Goal: Contribute content: Add original content to the website for others to see

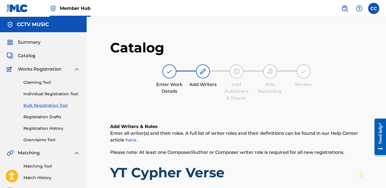
click at [22, 6] on img at bounding box center [18, 8] width 22 height 8
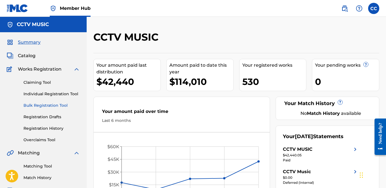
click at [35, 104] on link "Bulk Registration Tool" at bounding box center [51, 105] width 56 height 6
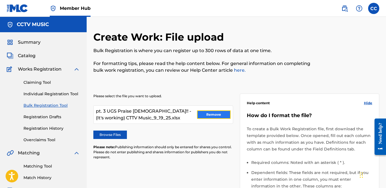
click at [213, 114] on button "Remove" at bounding box center [214, 114] width 34 height 8
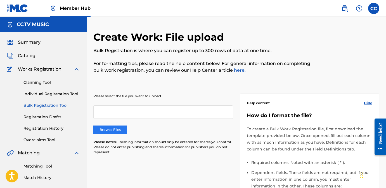
click at [114, 132] on label "Browse Files" at bounding box center [110, 129] width 34 height 8
click at [0, 0] on input "Browse Files" at bounding box center [0, 0] width 0 height 0
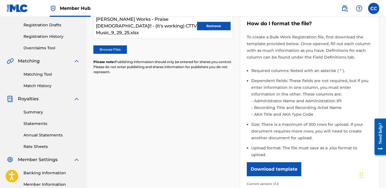
scroll to position [174, 0]
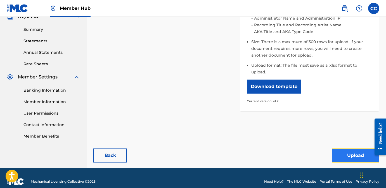
click at [351, 148] on button "Upload" at bounding box center [356, 155] width 48 height 14
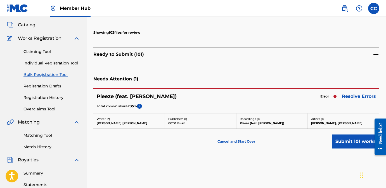
scroll to position [32, 0]
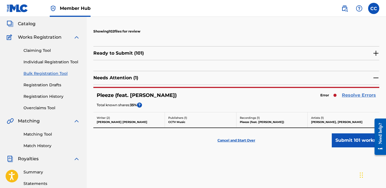
click at [362, 95] on link "Resolve Errors" at bounding box center [359, 95] width 34 height 7
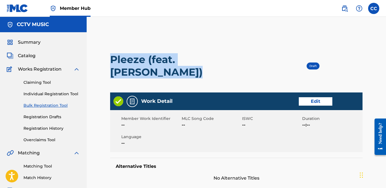
drag, startPoint x: 112, startPoint y: 57, endPoint x: 254, endPoint y: 61, distance: 142.3
click at [254, 61] on h2 "Pleeze (feat. [PERSON_NAME])" at bounding box center [185, 65] width 151 height 25
copy h2 "Pleeze (feat. [PERSON_NAME])"
click at [319, 97] on link "Edit" at bounding box center [316, 101] width 34 height 8
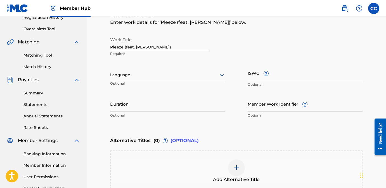
scroll to position [194, 0]
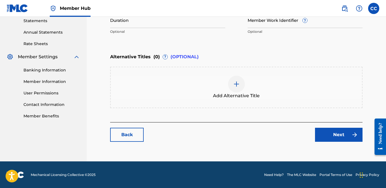
click at [314, 136] on div "Next" at bounding box center [335, 134] width 54 height 14
click at [322, 136] on link "Next" at bounding box center [339, 134] width 48 height 14
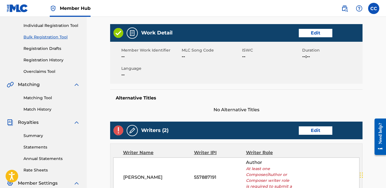
scroll to position [76, 0]
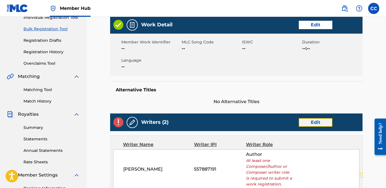
click at [307, 118] on link "Edit" at bounding box center [316, 122] width 34 height 8
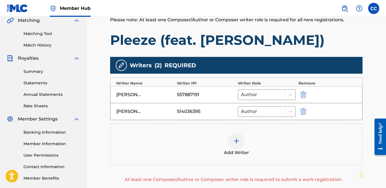
scroll to position [154, 0]
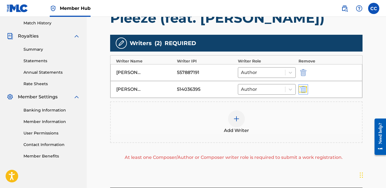
click at [304, 86] on img "submit" at bounding box center [303, 89] width 6 height 7
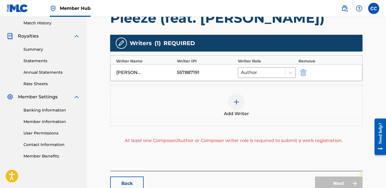
click at [304, 68] on div "DOMINIC R HUNN 557887191 Author" at bounding box center [236, 72] width 252 height 17
click at [304, 76] on div "DOMINIC R HUNN 557887191 Author" at bounding box center [236, 72] width 252 height 17
click at [304, 72] on img "submit" at bounding box center [303, 72] width 6 height 7
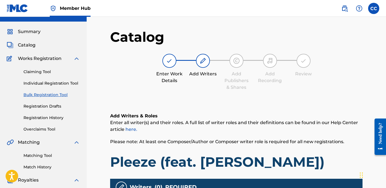
scroll to position [0, 0]
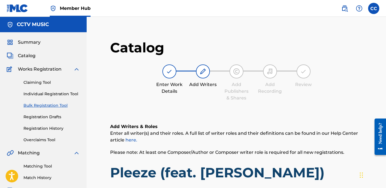
click at [39, 107] on link "Bulk Registration Tool" at bounding box center [51, 105] width 56 height 6
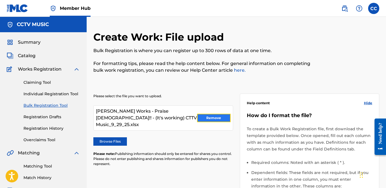
click at [207, 114] on button "Remove" at bounding box center [214, 117] width 34 height 8
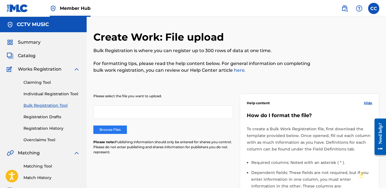
click at [121, 129] on label "Browse Files" at bounding box center [110, 129] width 34 height 8
click at [0, 0] on input "Browse Files" at bounding box center [0, 0] width 0 height 0
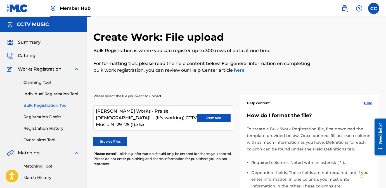
scroll to position [174, 0]
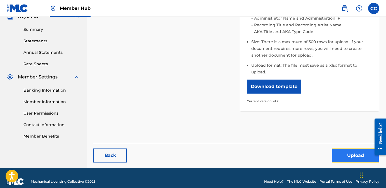
click at [344, 148] on button "Upload" at bounding box center [356, 155] width 48 height 14
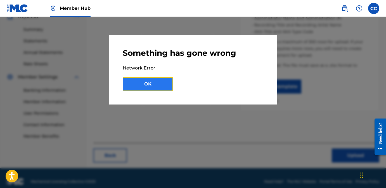
click at [153, 86] on button "OK" at bounding box center [148, 84] width 50 height 14
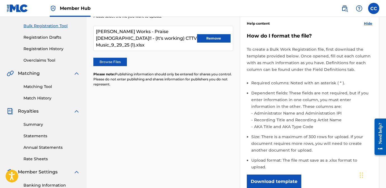
scroll to position [0, 0]
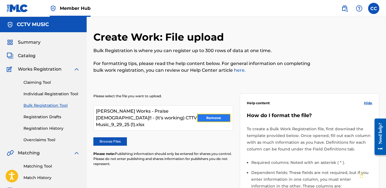
click at [200, 114] on button "Remove" at bounding box center [214, 117] width 34 height 8
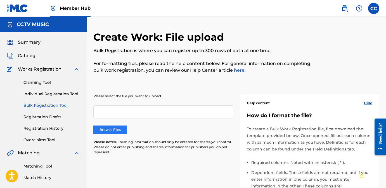
click at [116, 127] on label "Browse Files" at bounding box center [110, 129] width 34 height 8
click at [0, 0] on input "Browse Files" at bounding box center [0, 0] width 0 height 0
click at [116, 129] on label "Browse Files" at bounding box center [110, 129] width 34 height 8
click at [0, 0] on input "Browse Files" at bounding box center [0, 0] width 0 height 0
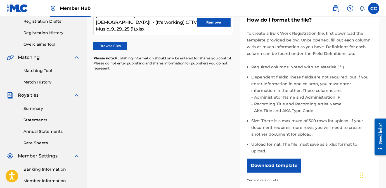
scroll to position [174, 0]
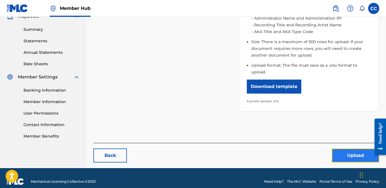
click at [344, 148] on button "Upload" at bounding box center [356, 155] width 48 height 14
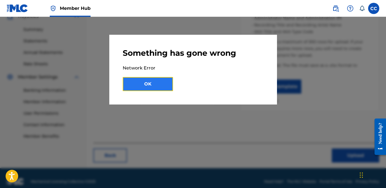
click at [164, 89] on button "OK" at bounding box center [148, 84] width 50 height 14
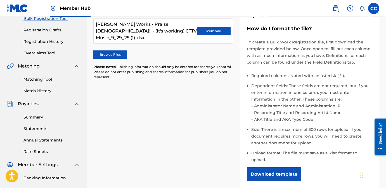
scroll to position [0, 0]
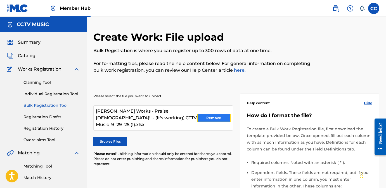
click at [207, 116] on button "Remove" at bounding box center [214, 117] width 34 height 8
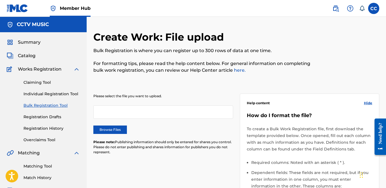
click at [14, 6] on img at bounding box center [18, 8] width 22 height 8
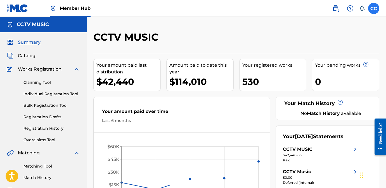
click at [373, 5] on label at bounding box center [373, 8] width 11 height 11
click at [374, 8] on input "CC [PERSON_NAME] [EMAIL_ADDRESS][DOMAIN_NAME] Notification Preferences Profile …" at bounding box center [374, 8] width 0 height 0
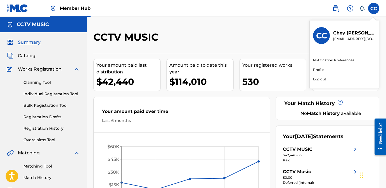
click at [316, 79] on p "Log out" at bounding box center [319, 79] width 13 height 5
click at [374, 8] on input "CC [PERSON_NAME] [EMAIL_ADDRESS][DOMAIN_NAME] Notification Preferences Profile …" at bounding box center [374, 8] width 0 height 0
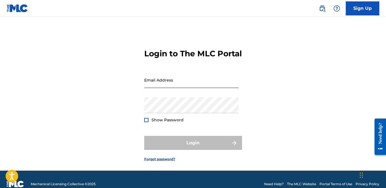
click at [148, 88] on input "Email Address" at bounding box center [191, 80] width 94 height 16
type input "[EMAIL_ADDRESS][DOMAIN_NAME]"
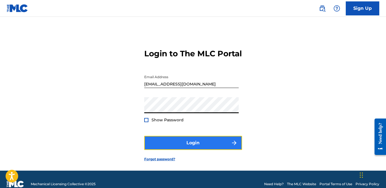
click at [170, 150] on button "Login" at bounding box center [193, 143] width 98 height 14
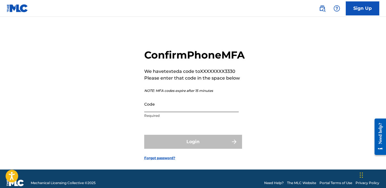
click at [164, 112] on input "Code" at bounding box center [191, 104] width 94 height 16
click at [172, 112] on input "Code" at bounding box center [191, 104] width 94 height 16
paste input "658726"
click at [200, 137] on form "Confirm Phone MFA We have texted a code to XXXXXXXX3330 Please enter that code …" at bounding box center [193, 100] width 98 height 138
click at [198, 148] on div "Login" at bounding box center [193, 141] width 98 height 14
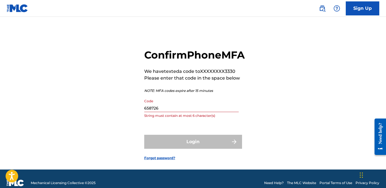
click at [195, 162] on form "Confirm Phone MFA We have texted a code to XXXXXXXX3330 Please enter that code …" at bounding box center [193, 100] width 98 height 138
click at [184, 112] on input "658726" at bounding box center [191, 104] width 94 height 16
click at [164, 112] on input "658726" at bounding box center [191, 104] width 94 height 16
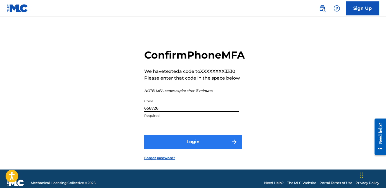
type input "658726"
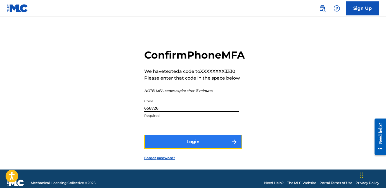
click at [184, 148] on button "Login" at bounding box center [193, 141] width 98 height 14
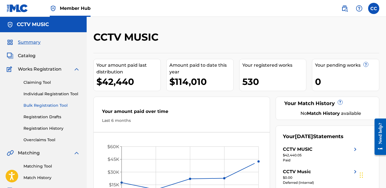
click at [33, 106] on link "Bulk Registration Tool" at bounding box center [51, 105] width 56 height 6
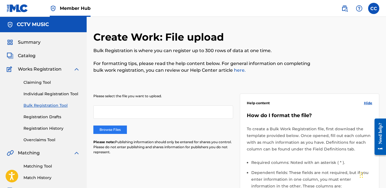
click at [119, 130] on label "Browse Files" at bounding box center [110, 129] width 34 height 8
click at [0, 0] on input "Browse Files" at bounding box center [0, 0] width 0 height 0
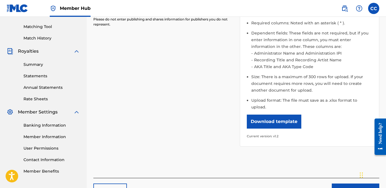
scroll to position [174, 0]
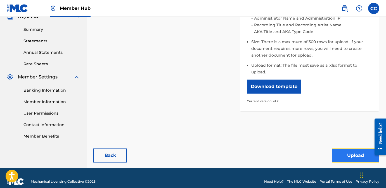
click at [345, 152] on button "Upload" at bounding box center [356, 155] width 48 height 14
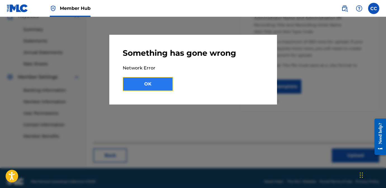
click at [156, 85] on button "OK" at bounding box center [148, 84] width 50 height 14
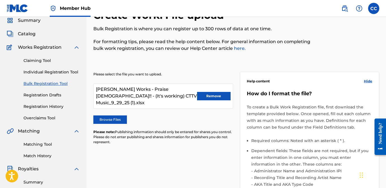
scroll to position [22, 0]
click at [203, 94] on button "Remove" at bounding box center [214, 96] width 34 height 8
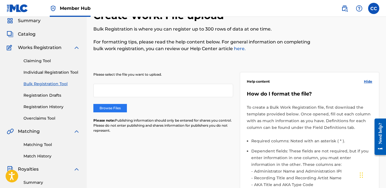
click at [108, 108] on label "Browse Files" at bounding box center [110, 108] width 34 height 8
click at [0, 0] on input "Browse Files" at bounding box center [0, 0] width 0 height 0
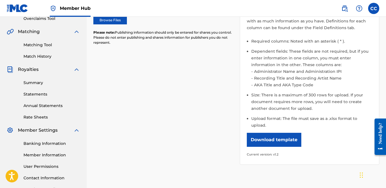
scroll to position [174, 0]
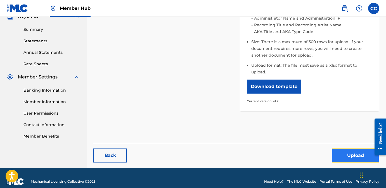
click at [352, 148] on button "Upload" at bounding box center [356, 155] width 48 height 14
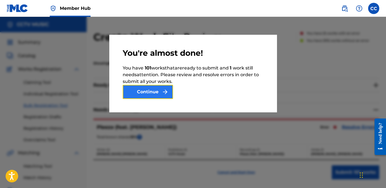
click at [163, 93] on img "submit" at bounding box center [165, 91] width 7 height 7
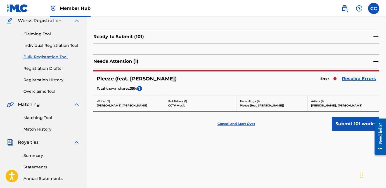
scroll to position [49, 0]
click at [376, 61] on img at bounding box center [376, 61] width 7 height 7
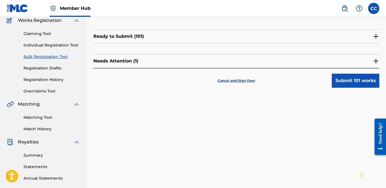
click at [306, 64] on div "Needs Attention ( 1 )" at bounding box center [236, 61] width 286 height 14
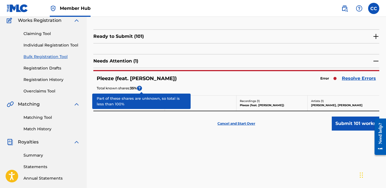
click at [140, 89] on span "?" at bounding box center [139, 88] width 5 height 5
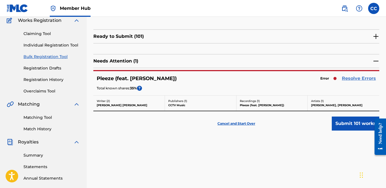
click at [355, 78] on link "Resolve Errors" at bounding box center [359, 78] width 34 height 7
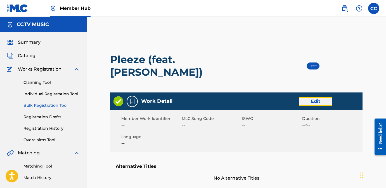
click at [321, 97] on link "Edit" at bounding box center [316, 101] width 34 height 8
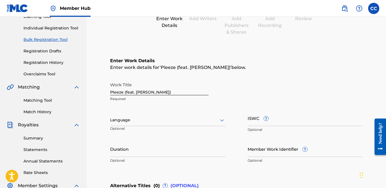
scroll to position [68, 0]
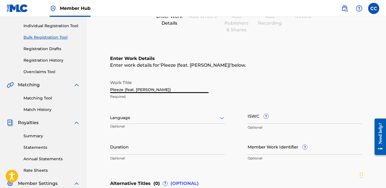
click at [160, 88] on input "Pleeze (feat. [PERSON_NAME])" at bounding box center [159, 85] width 98 height 16
paste input "New Jeeps Feat [PERSON_NAME] & Mikey Rocks"
type input "New Jeeps Feat [PERSON_NAME] & Mikey Rocks"
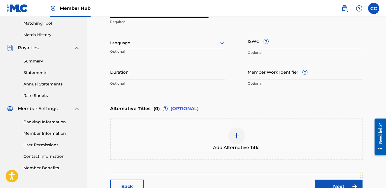
scroll to position [194, 0]
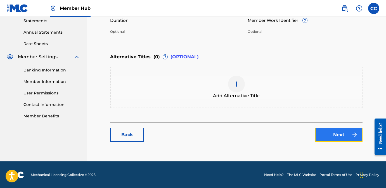
click at [339, 134] on link "Next" at bounding box center [339, 134] width 48 height 14
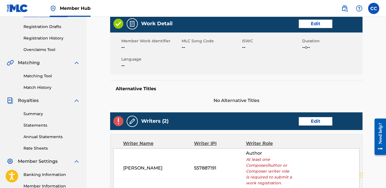
scroll to position [105, 0]
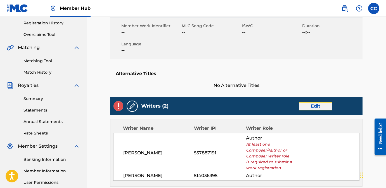
click at [302, 102] on link "Edit" at bounding box center [316, 106] width 34 height 8
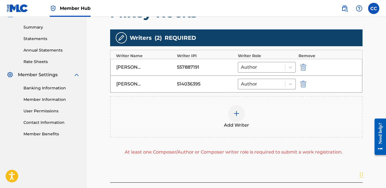
scroll to position [177, 0]
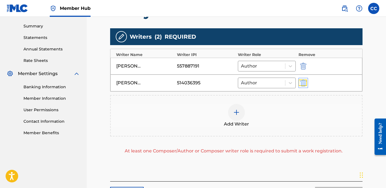
click at [304, 84] on img "submit" at bounding box center [303, 82] width 6 height 7
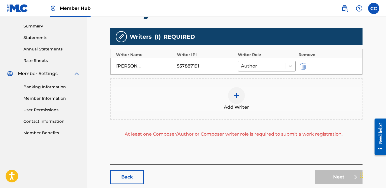
click at [239, 96] on img at bounding box center [236, 95] width 7 height 7
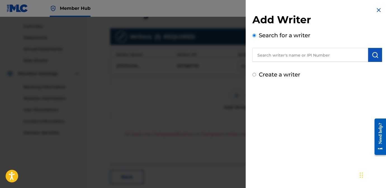
click at [273, 53] on input "text" at bounding box center [310, 55] width 116 height 14
paste input "[PERSON_NAME]"
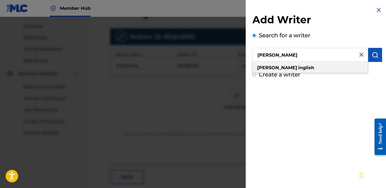
click at [298, 68] on strong "inglish" at bounding box center [306, 67] width 16 height 5
type input "[PERSON_NAME]"
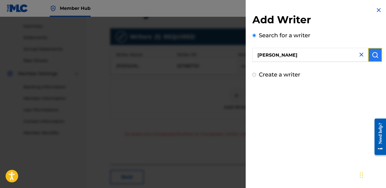
click at [372, 56] on img "submit" at bounding box center [375, 54] width 7 height 7
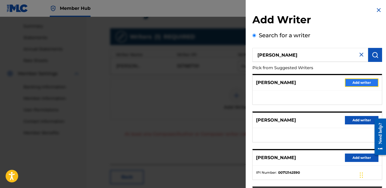
click at [361, 84] on button "Add writer" at bounding box center [362, 82] width 34 height 8
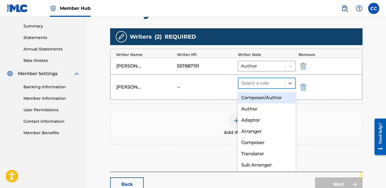
click at [252, 85] on div at bounding box center [261, 83] width 41 height 8
click at [254, 95] on div "Composer/Author" at bounding box center [267, 97] width 58 height 11
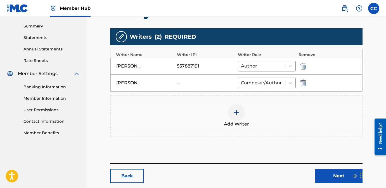
click at [229, 118] on div "Add Writer" at bounding box center [236, 115] width 251 height 23
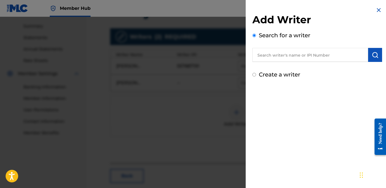
click at [375, 10] on img at bounding box center [378, 10] width 7 height 7
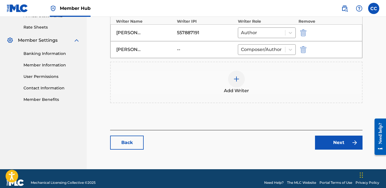
scroll to position [219, 0]
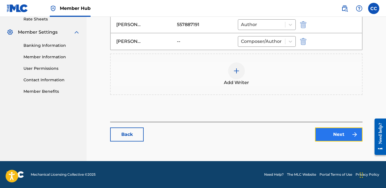
click at [324, 139] on link "Next" at bounding box center [339, 134] width 48 height 14
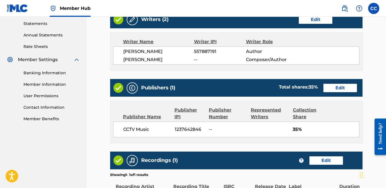
scroll to position [195, 0]
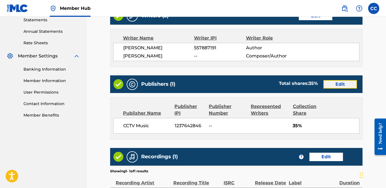
click at [333, 80] on link "Edit" at bounding box center [340, 84] width 34 height 8
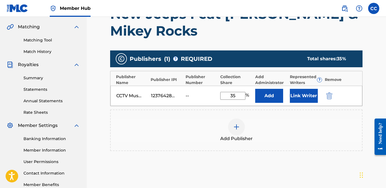
scroll to position [127, 0]
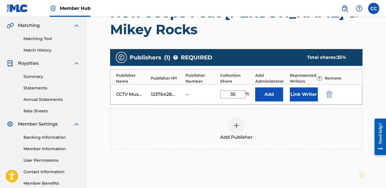
click at [235, 95] on input "35" at bounding box center [232, 94] width 25 height 8
type input "3"
type input "50"
click at [302, 98] on button "Link Writer" at bounding box center [304, 94] width 28 height 14
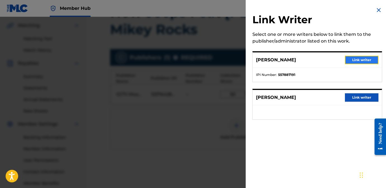
click at [352, 63] on button "Link writer" at bounding box center [362, 60] width 34 height 8
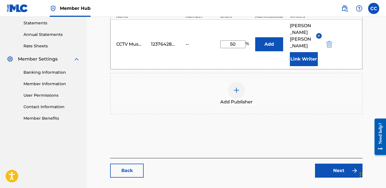
scroll to position [202, 0]
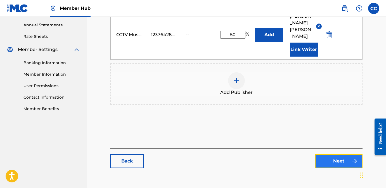
click at [327, 154] on link "Next" at bounding box center [339, 161] width 48 height 14
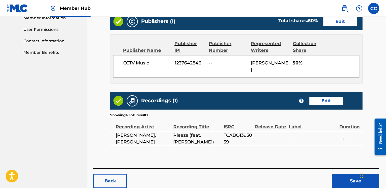
scroll to position [277, 0]
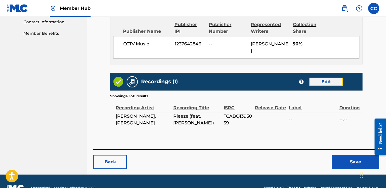
click at [314, 77] on link "Edit" at bounding box center [326, 81] width 34 height 8
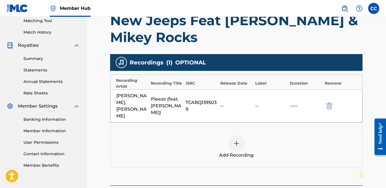
scroll to position [145, 0]
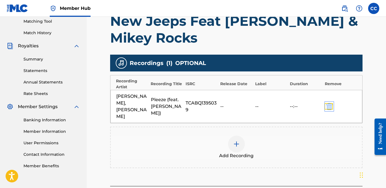
click at [328, 103] on img "submit" at bounding box center [329, 106] width 6 height 7
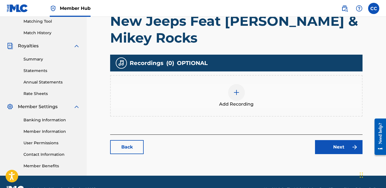
click at [241, 87] on div at bounding box center [236, 92] width 17 height 17
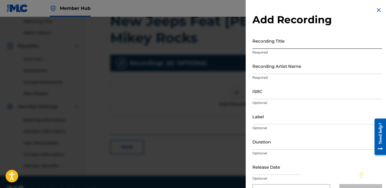
click at [266, 43] on input "Recording Title" at bounding box center [317, 41] width 130 height 16
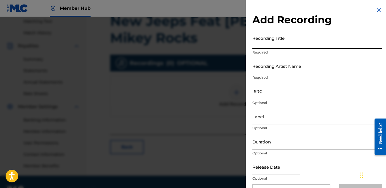
paste input "New Jeeps Feat [PERSON_NAME] & Mikey Rocks"
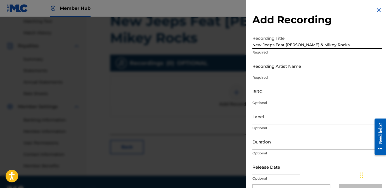
type input "New Jeeps Feat [PERSON_NAME] & Mikey Rocks"
click at [268, 69] on input "Recording Artist Name" at bounding box center [317, 66] width 130 height 16
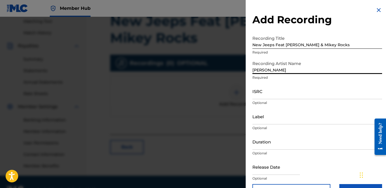
type input "[PERSON_NAME]"
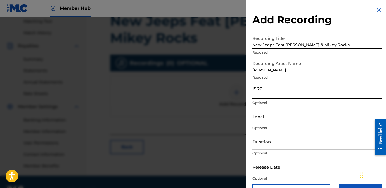
click at [267, 94] on input "ISRC" at bounding box center [317, 91] width 130 height 16
paste input "TCAAZ1107466"
type input "TCAAZ1107466"
click at [264, 121] on input "Label" at bounding box center [317, 116] width 130 height 16
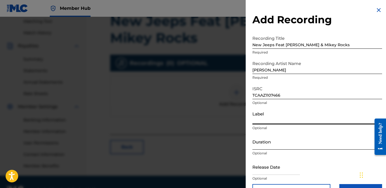
click at [266, 141] on input "Duration" at bounding box center [317, 141] width 130 height 16
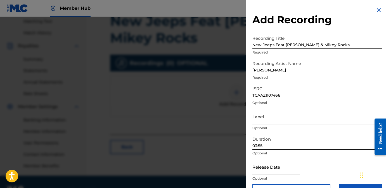
scroll to position [17, 0]
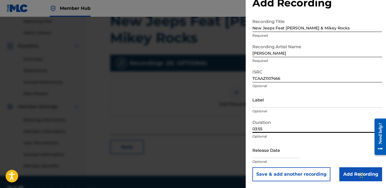
type input "03:55"
click at [260, 155] on input "text" at bounding box center [276, 150] width 48 height 16
select select "8"
select select "2025"
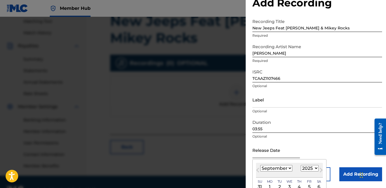
paste input "[DATE]"
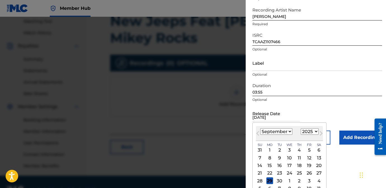
scroll to position [61, 0]
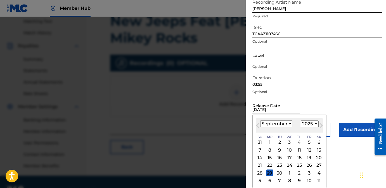
type input "[DATE]"
click at [287, 123] on select "January February March April May June July August September October November De…" at bounding box center [276, 123] width 32 height 6
select select "5"
click at [260, 120] on select "January February March April May June July August September October November De…" at bounding box center [276, 123] width 32 height 6
click at [318, 166] on div "28" at bounding box center [319, 165] width 7 height 7
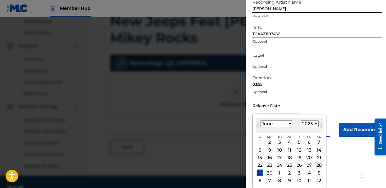
type input "[DATE]"
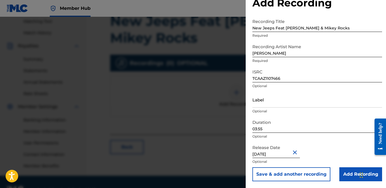
click at [278, 155] on input "[DATE]" at bounding box center [276, 150] width 48 height 16
select select "5"
select select "2025"
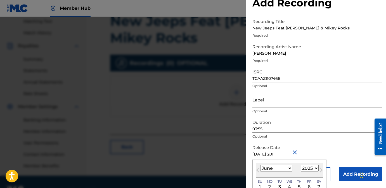
type input "[DATE]"
select select "2011"
type input "[DATE]"
click at [339, 136] on p "Optional" at bounding box center [317, 136] width 130 height 5
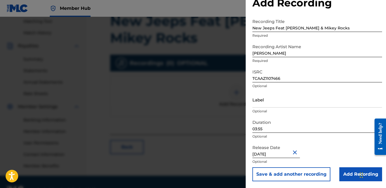
scroll to position [159, 0]
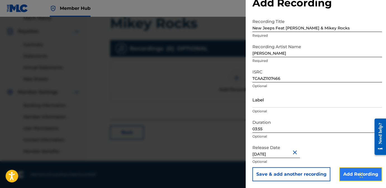
click at [345, 176] on input "Add Recording" at bounding box center [360, 174] width 43 height 14
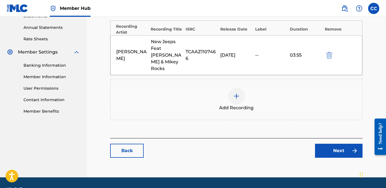
scroll to position [209, 0]
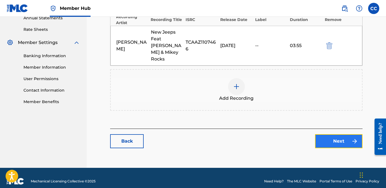
click at [343, 137] on link "Next" at bounding box center [339, 141] width 48 height 14
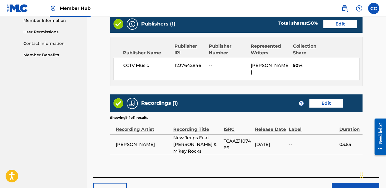
scroll to position [283, 0]
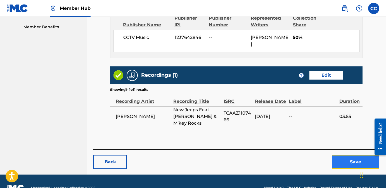
click at [342, 155] on button "Save" at bounding box center [356, 162] width 48 height 14
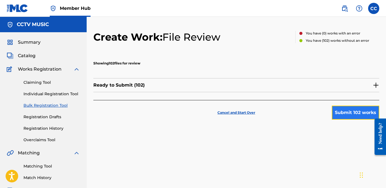
click at [342, 111] on button "Submit 102 works" at bounding box center [356, 112] width 48 height 14
